Goal: Find specific fact: Locate item on page

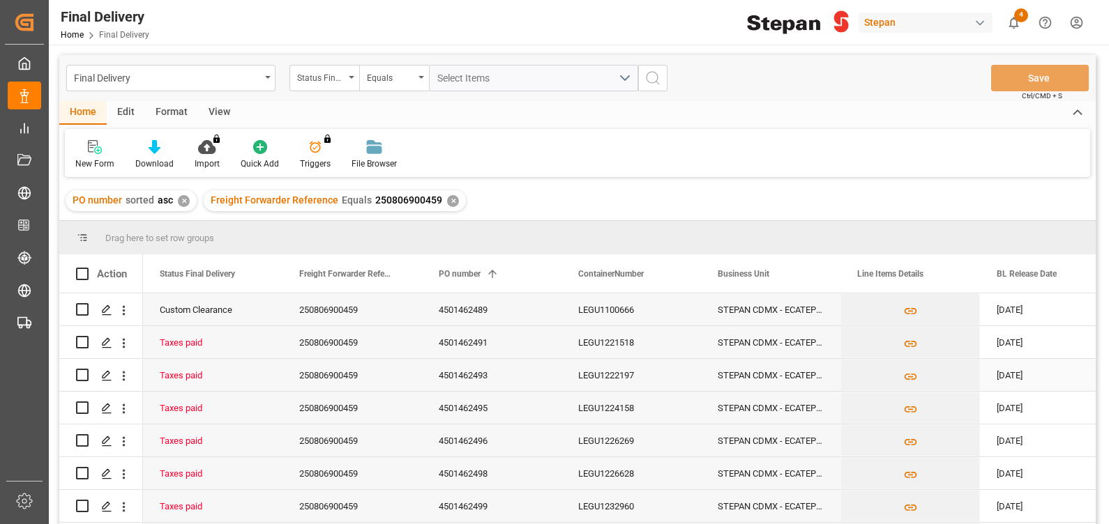
click at [453, 375] on div "4501462493" at bounding box center [491, 375] width 139 height 32
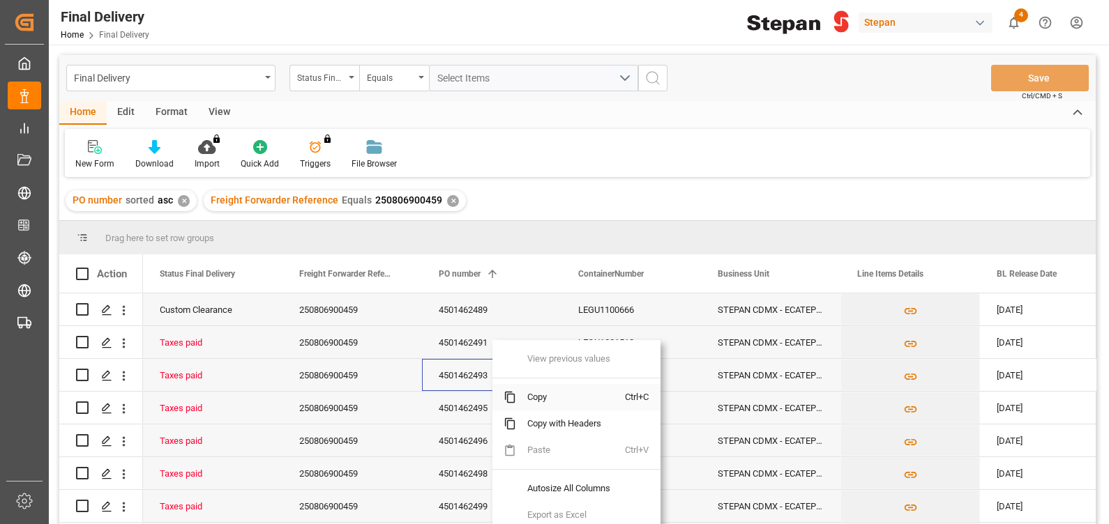
click at [545, 396] on span "Copy" at bounding box center [570, 397] width 109 height 27
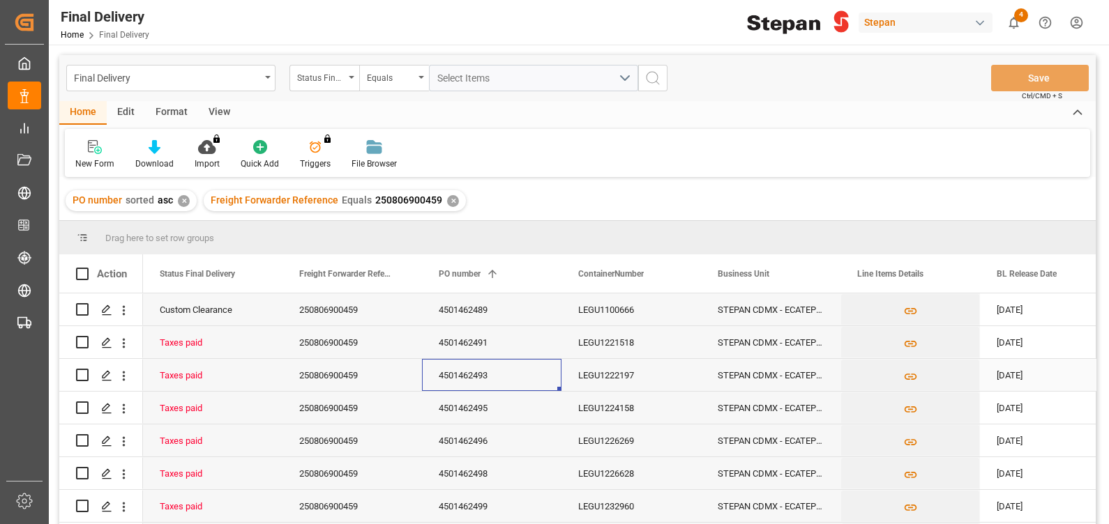
click at [624, 369] on div "LEGU1222197" at bounding box center [630, 375] width 139 height 32
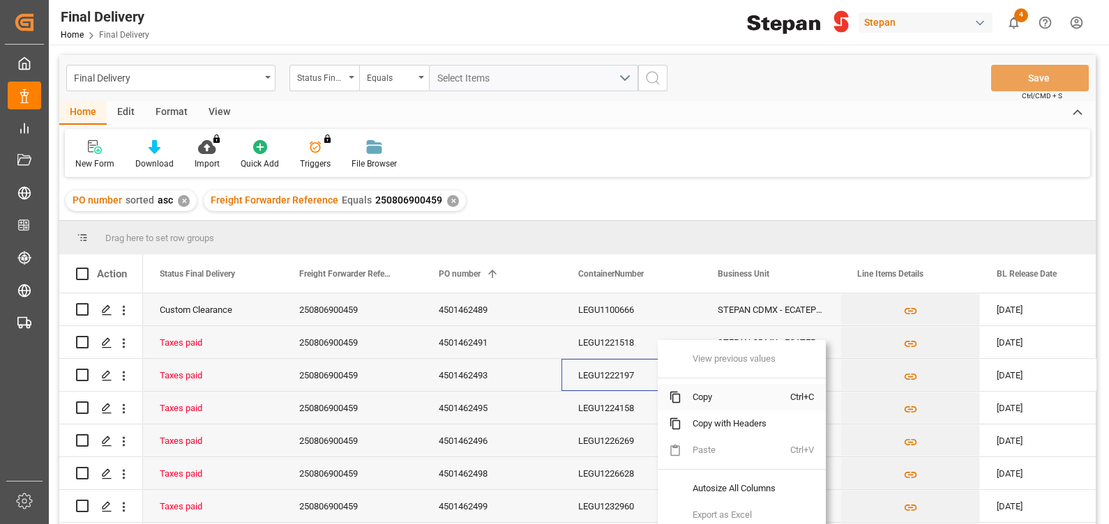
click at [700, 396] on span "Copy" at bounding box center [735, 397] width 109 height 27
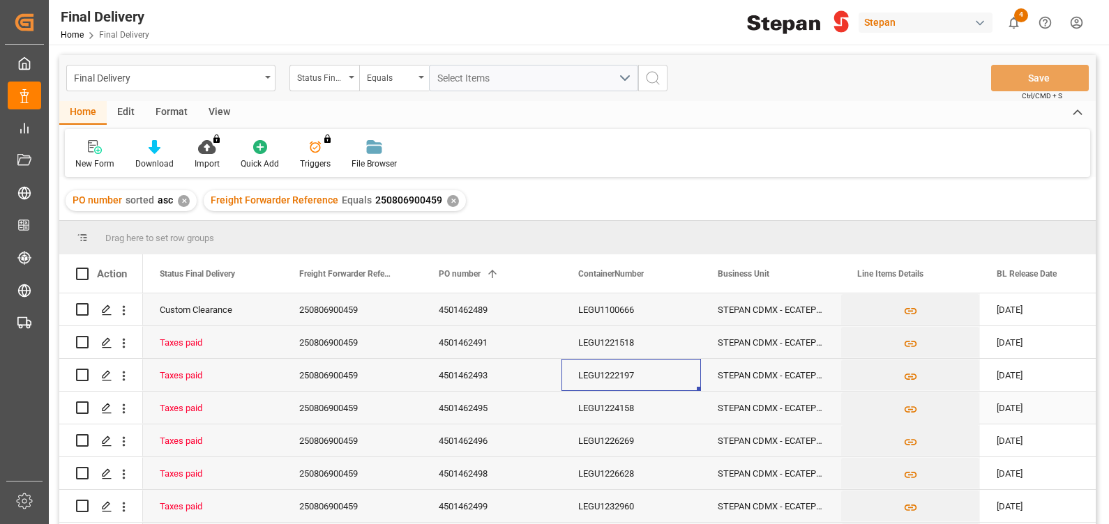
click at [633, 411] on div "LEGU1224158" at bounding box center [630, 408] width 139 height 32
click at [472, 413] on div "4501462495" at bounding box center [491, 408] width 139 height 32
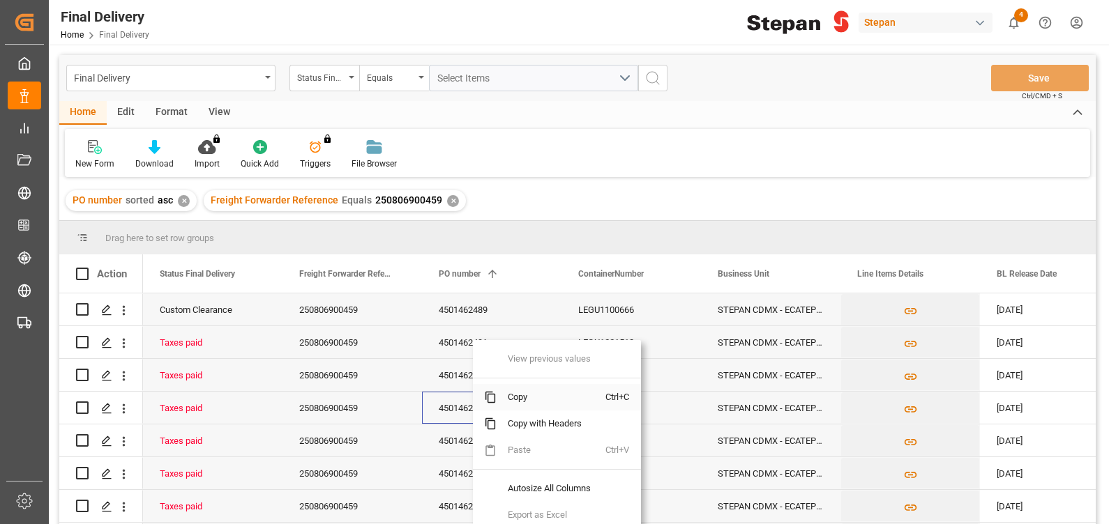
click at [538, 395] on span "Copy" at bounding box center [551, 397] width 109 height 27
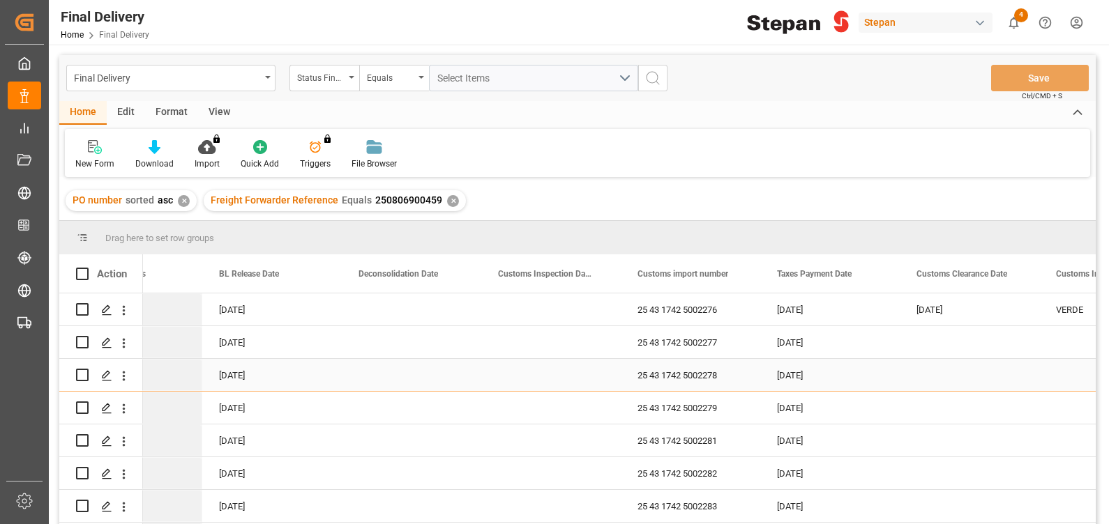
scroll to position [0, 808]
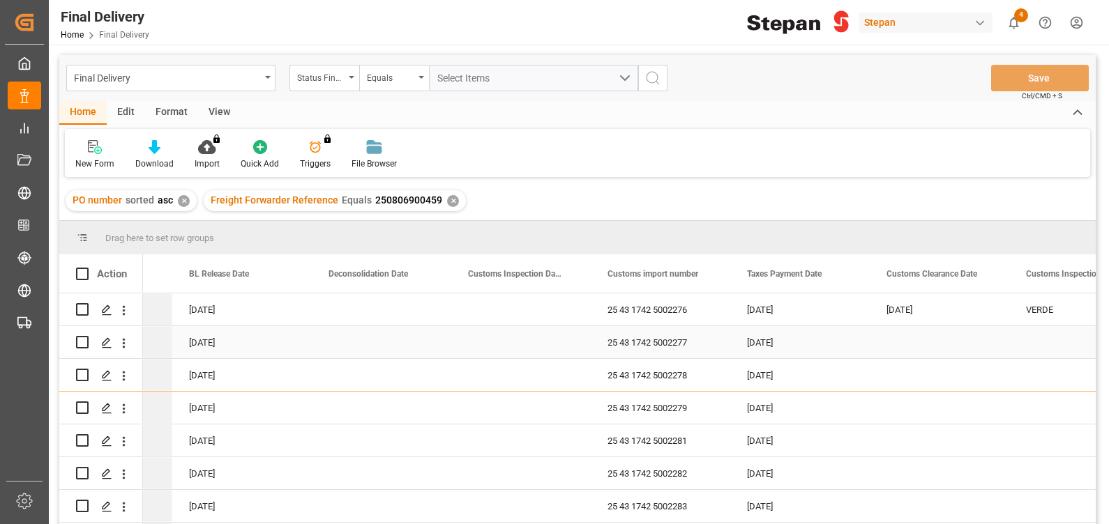
click at [647, 338] on div "25 43 1742 5002277" at bounding box center [660, 342] width 139 height 32
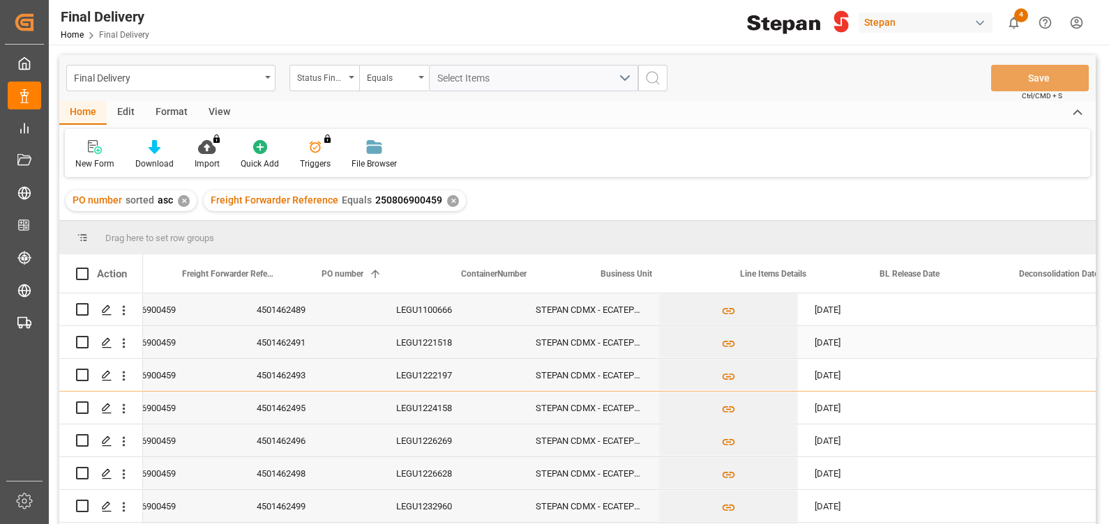
scroll to position [0, 107]
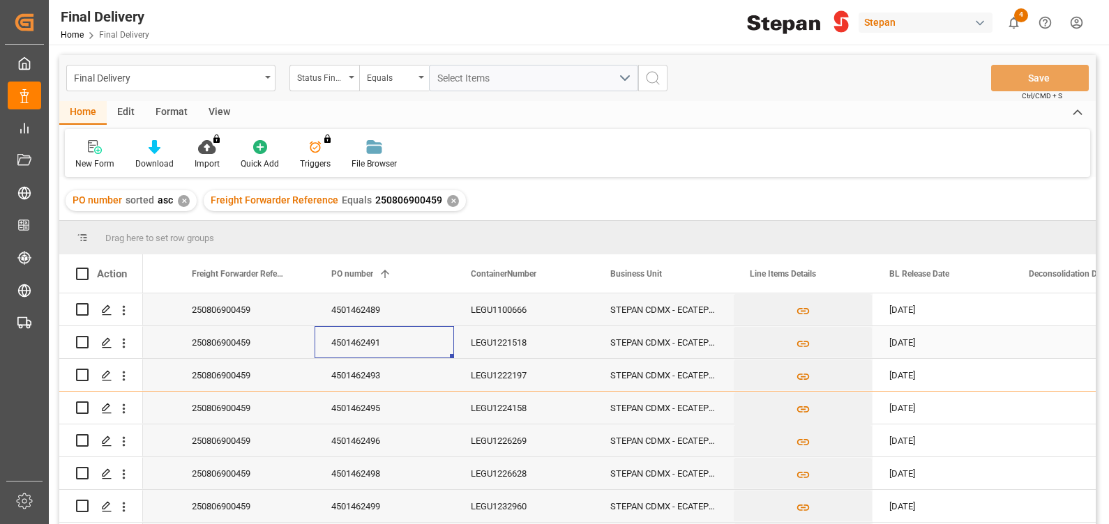
click at [363, 340] on div "4501462491" at bounding box center [384, 342] width 139 height 32
click at [370, 342] on div "4501462491" at bounding box center [384, 342] width 139 height 32
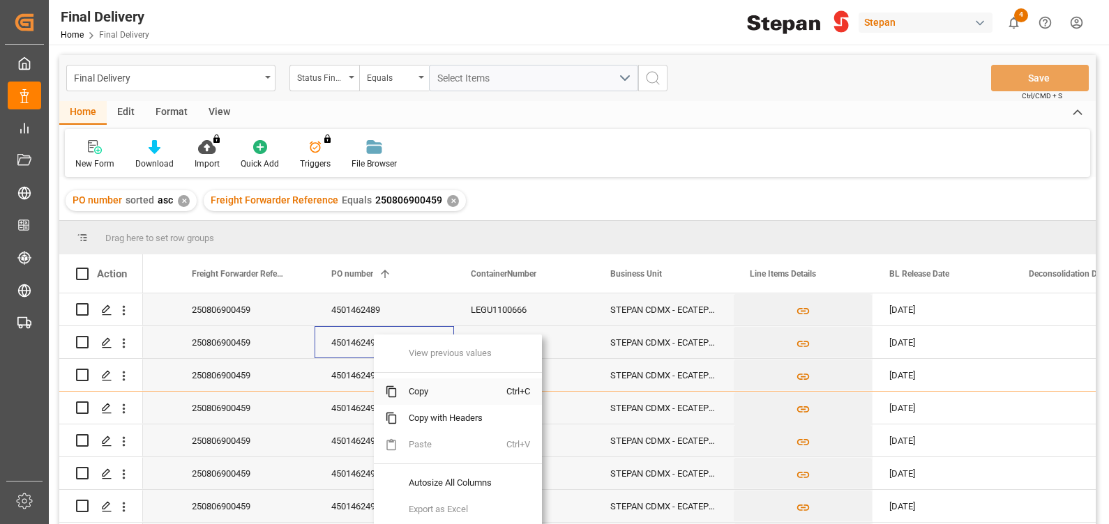
drag, startPoint x: 381, startPoint y: 345, endPoint x: 409, endPoint y: 391, distance: 53.2
click at [409, 391] on span "Copy" at bounding box center [452, 392] width 109 height 27
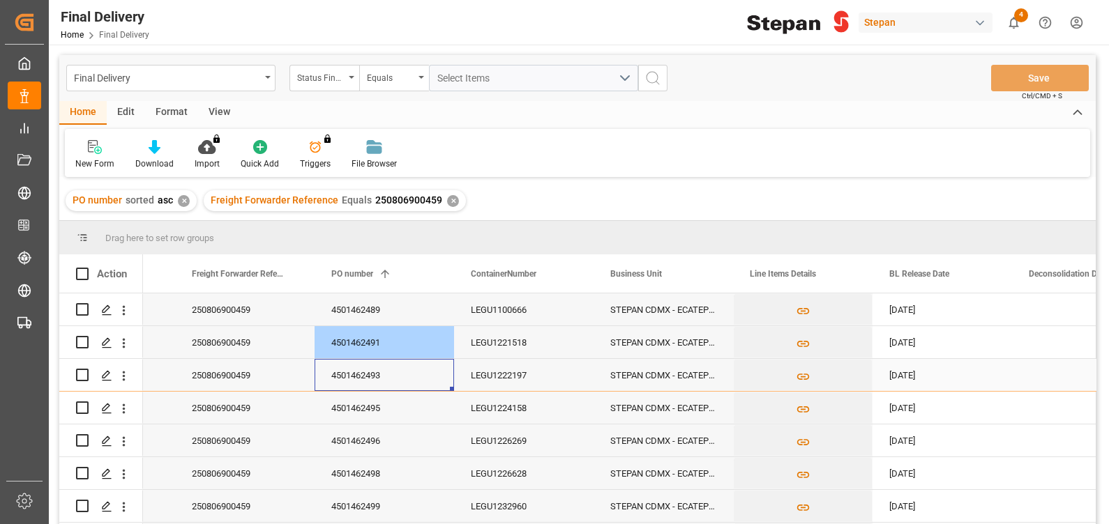
click at [402, 390] on div "4501462493" at bounding box center [384, 375] width 139 height 32
click at [533, 374] on div "LEGU1222197" at bounding box center [523, 375] width 139 height 32
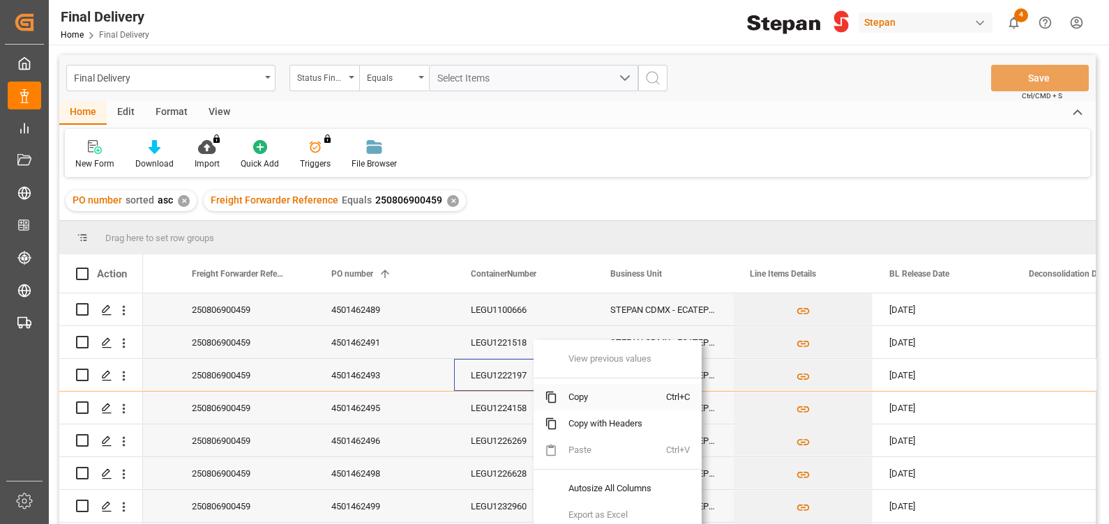
click at [600, 398] on span "Copy" at bounding box center [611, 397] width 109 height 27
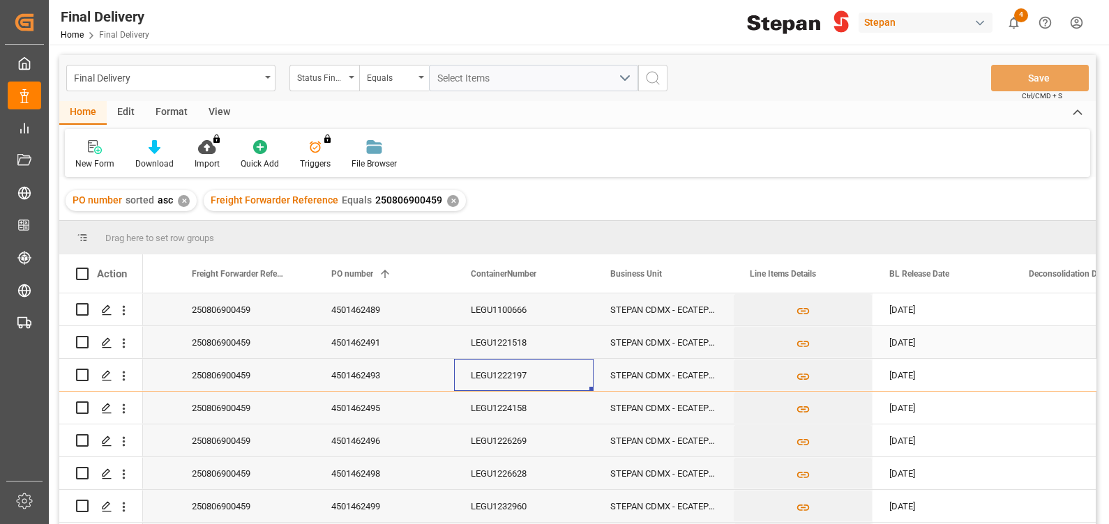
click at [482, 332] on div "LEGU1221518" at bounding box center [523, 342] width 139 height 32
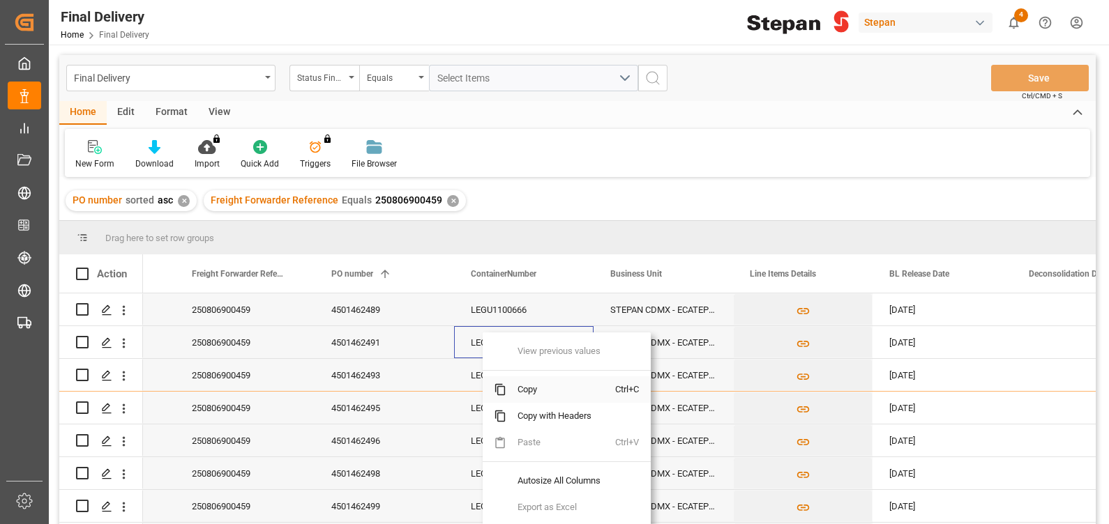
click at [547, 386] on span "Copy" at bounding box center [560, 390] width 109 height 27
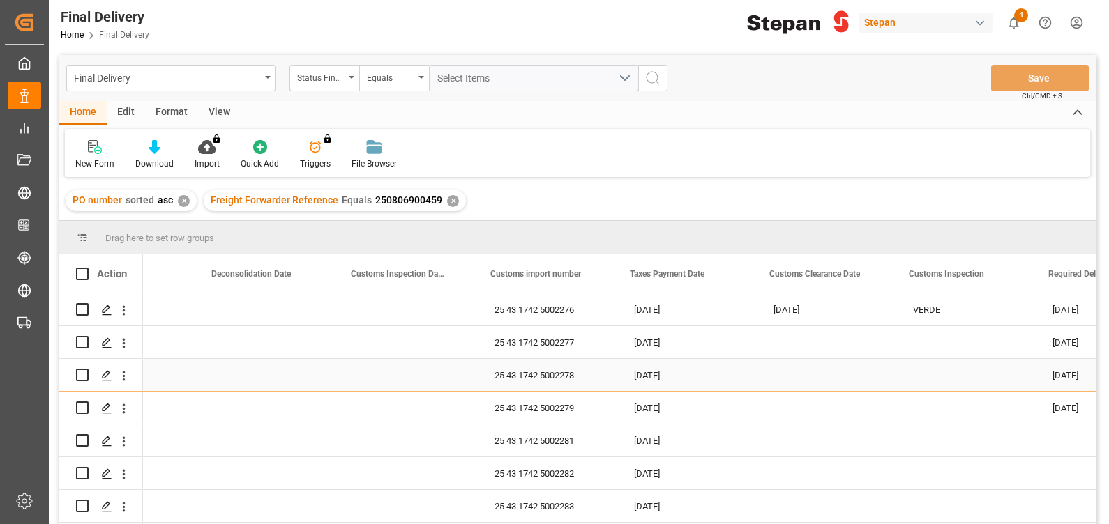
scroll to position [0, 924]
click at [467, 401] on div "Press SPACE to select this row." at bounding box center [404, 408] width 139 height 32
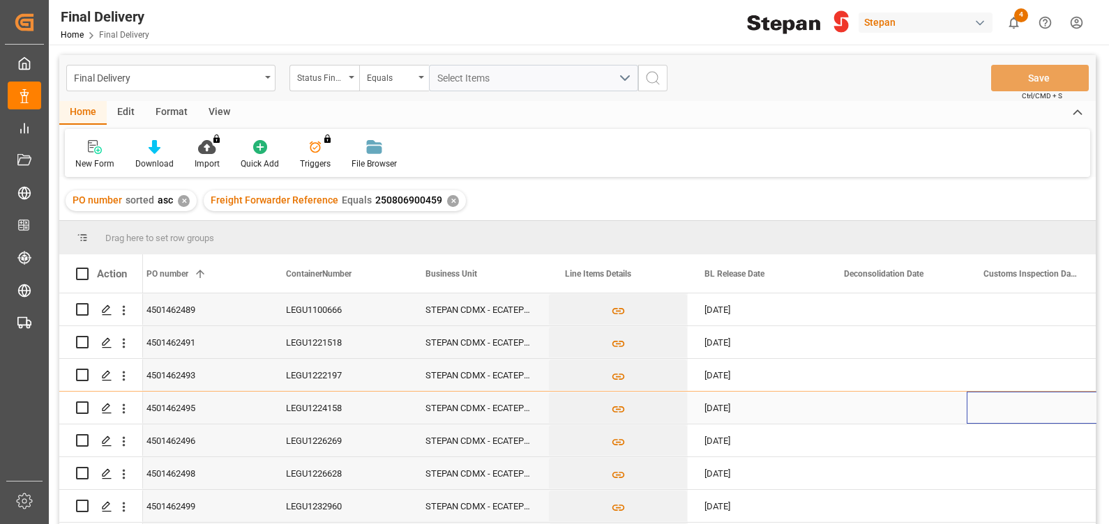
scroll to position [0, 0]
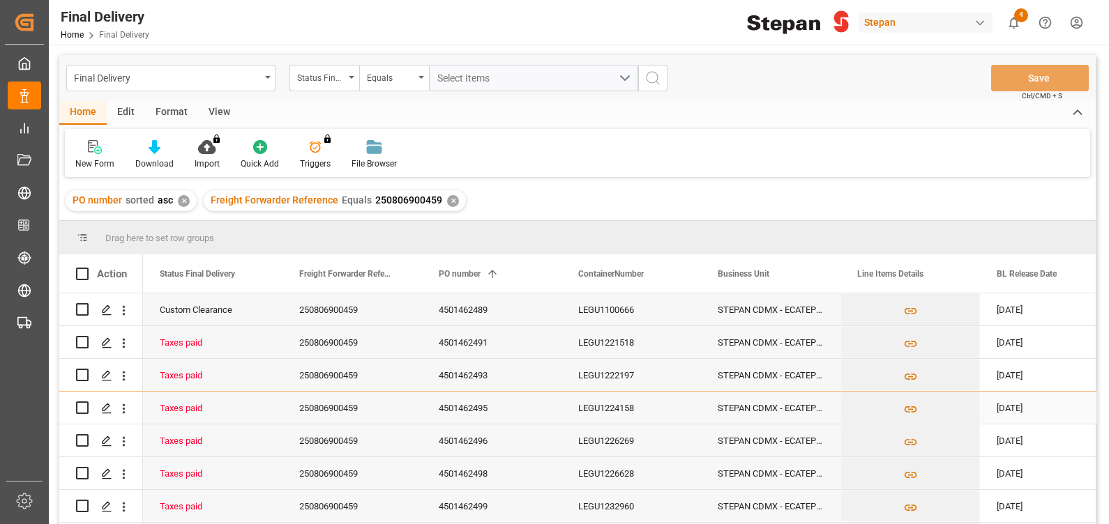
click at [474, 411] on div "4501462495" at bounding box center [491, 408] width 139 height 32
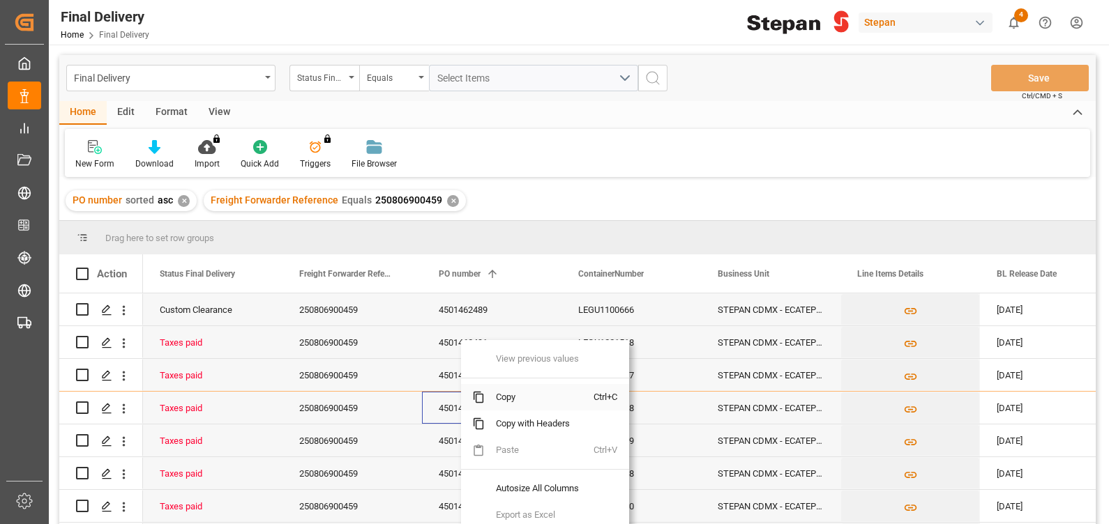
click at [541, 398] on span "Copy" at bounding box center [539, 397] width 109 height 27
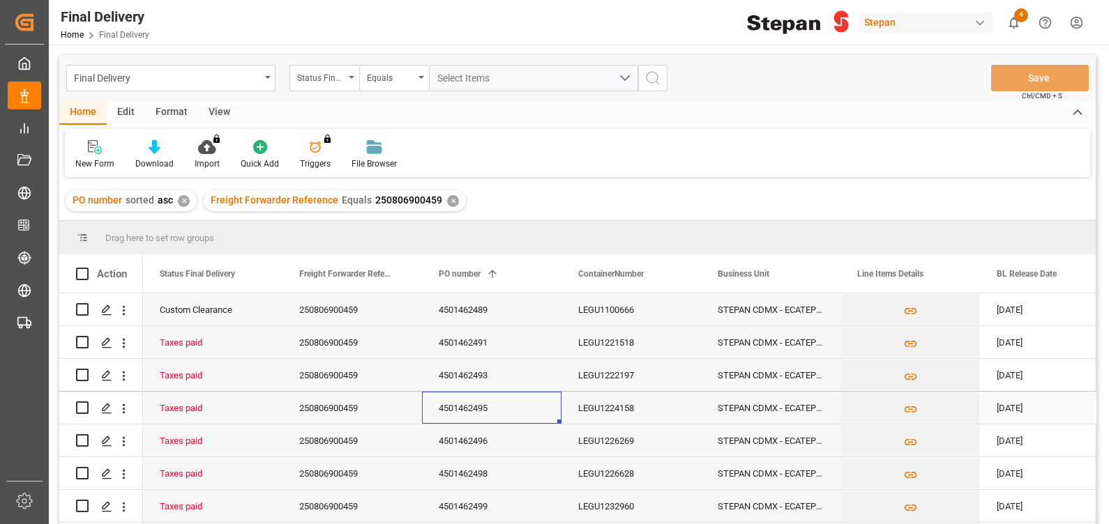
click at [607, 413] on div "LEGU1224158" at bounding box center [630, 408] width 139 height 32
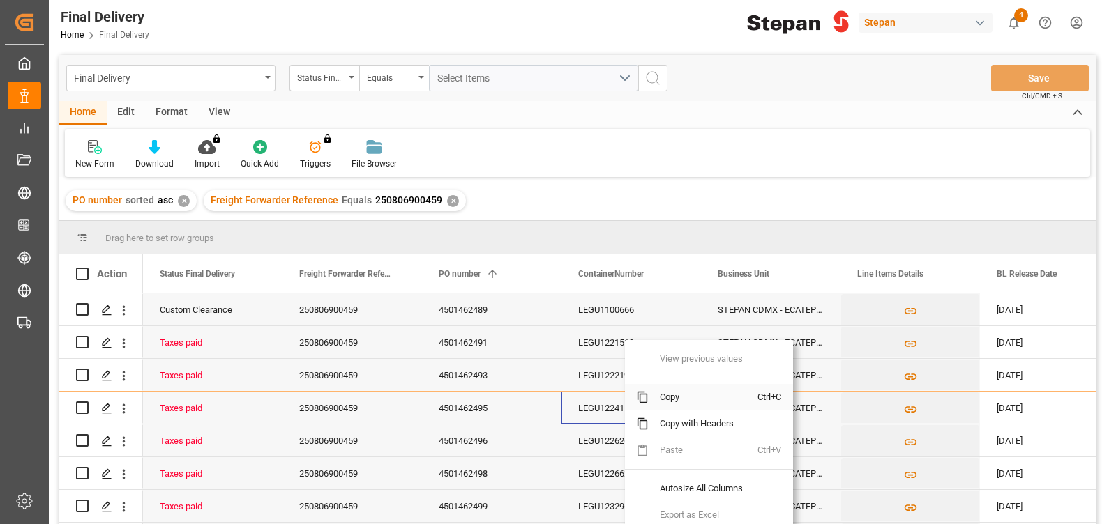
click at [680, 395] on span "Copy" at bounding box center [703, 397] width 109 height 27
